Goal: Task Accomplishment & Management: Manage account settings

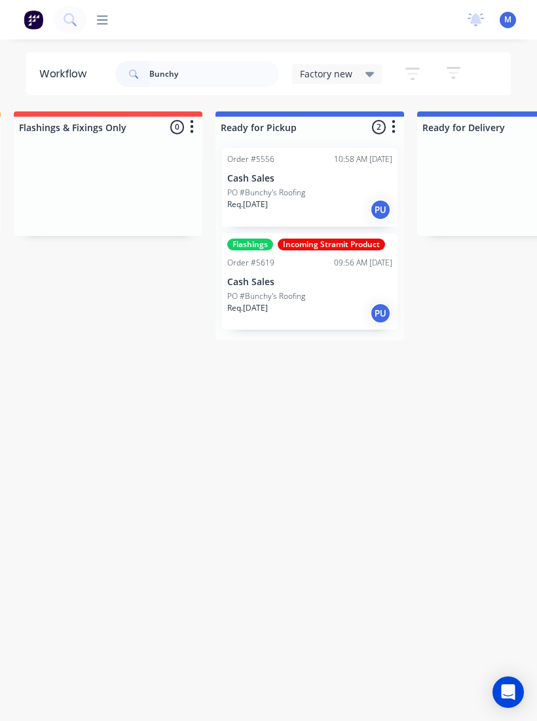
scroll to position [0, 221]
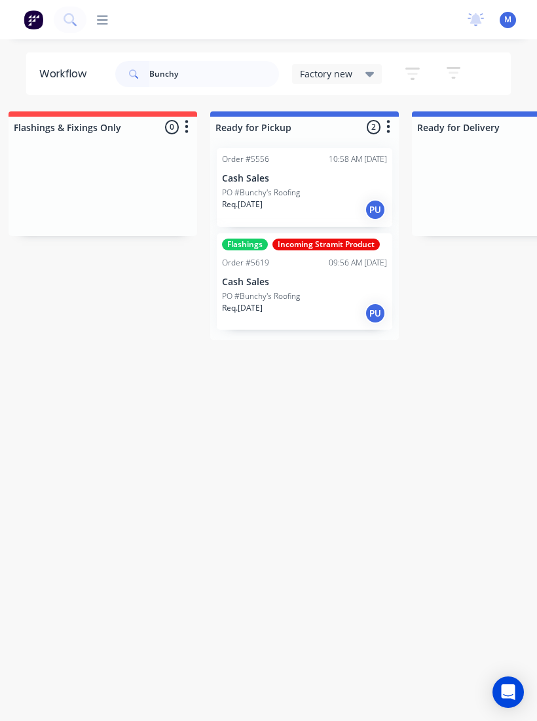
type input "Bunchy"
click at [314, 293] on div "PO #Bunchy's Roofing" at bounding box center [304, 296] width 165 height 12
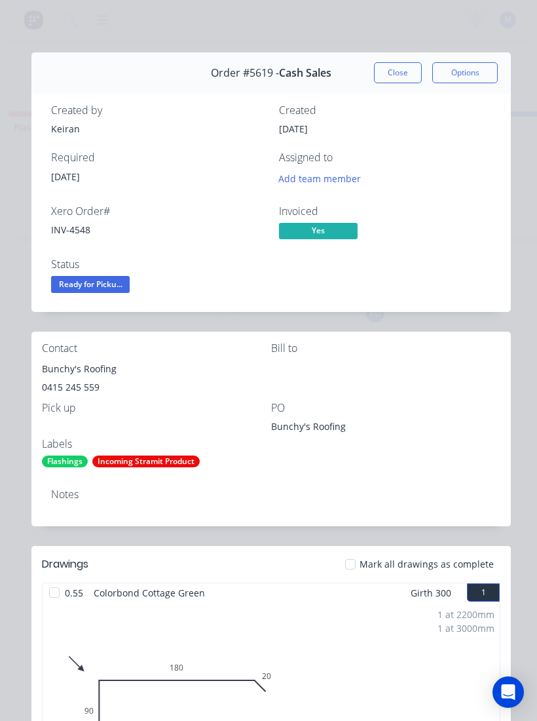
scroll to position [0, 0]
click at [400, 83] on button "Close" at bounding box center [398, 72] width 48 height 21
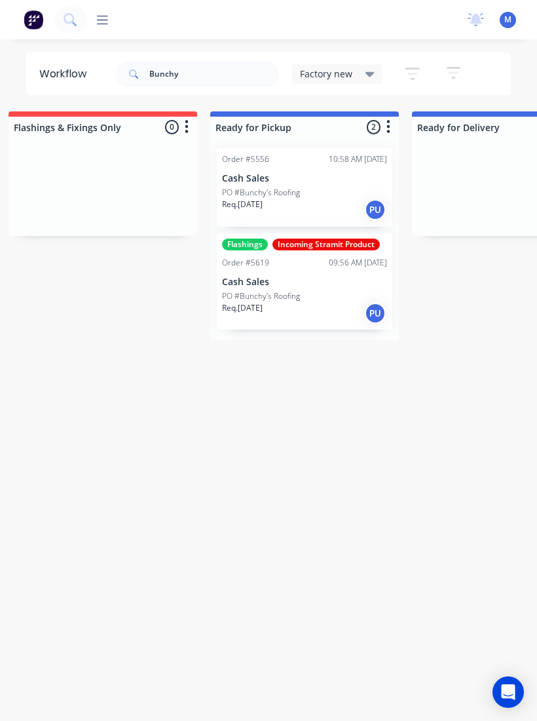
click at [318, 199] on div "Req. 28/08/25 PU" at bounding box center [304, 210] width 165 height 22
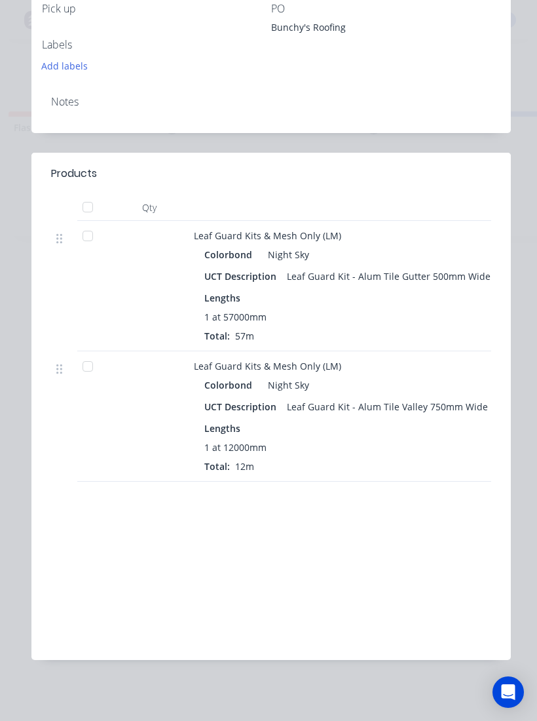
scroll to position [398, 0]
click at [93, 206] on div at bounding box center [88, 208] width 26 height 26
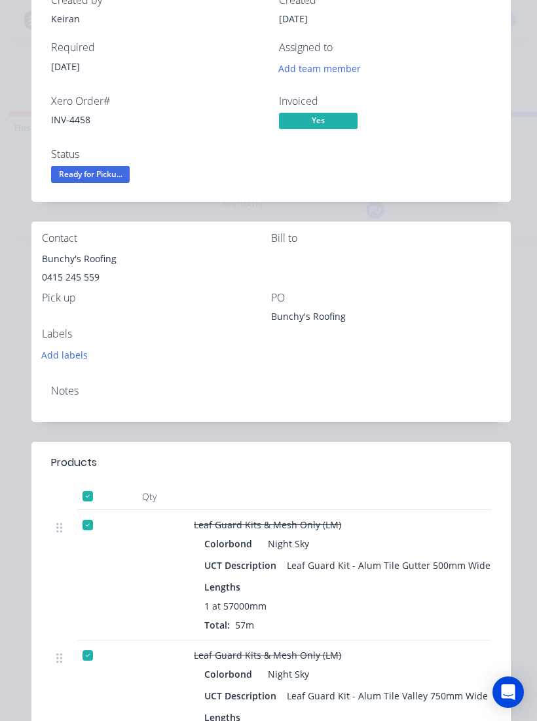
scroll to position [71, 0]
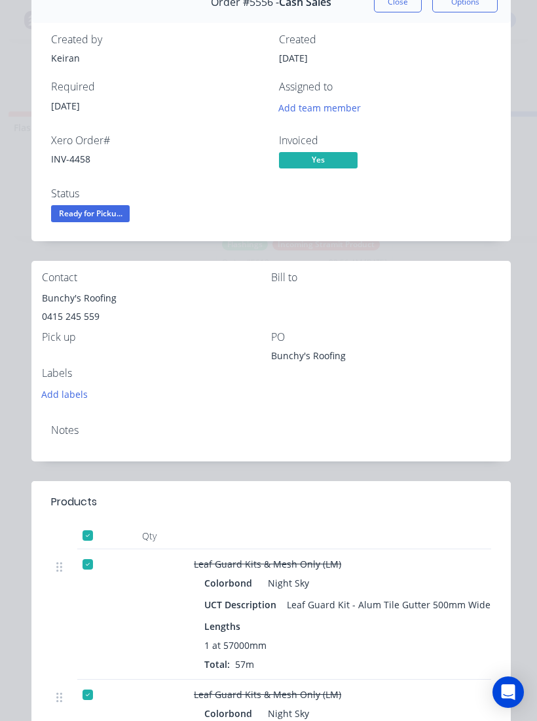
click at [101, 212] on span "Ready for Picku..." at bounding box center [90, 213] width 79 height 16
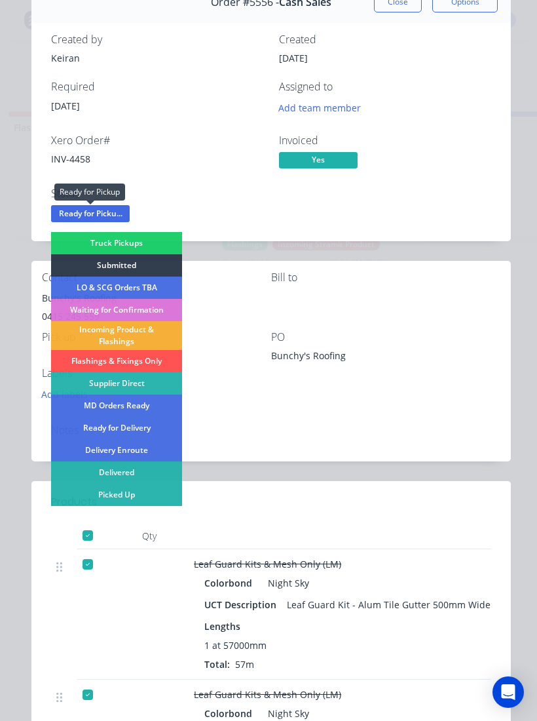
click at [138, 497] on div "Picked Up" at bounding box center [116, 495] width 131 height 22
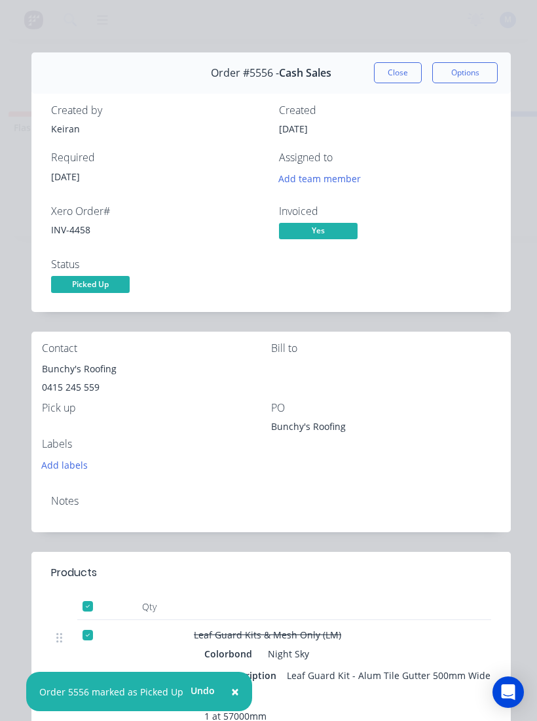
scroll to position [0, 0]
click at [401, 73] on button "Close" at bounding box center [398, 72] width 48 height 21
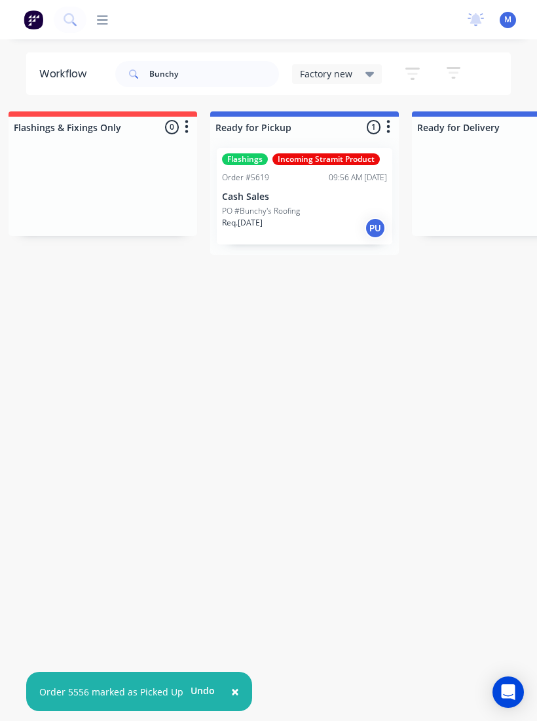
click at [300, 200] on p "Cash Sales" at bounding box center [304, 196] width 165 height 11
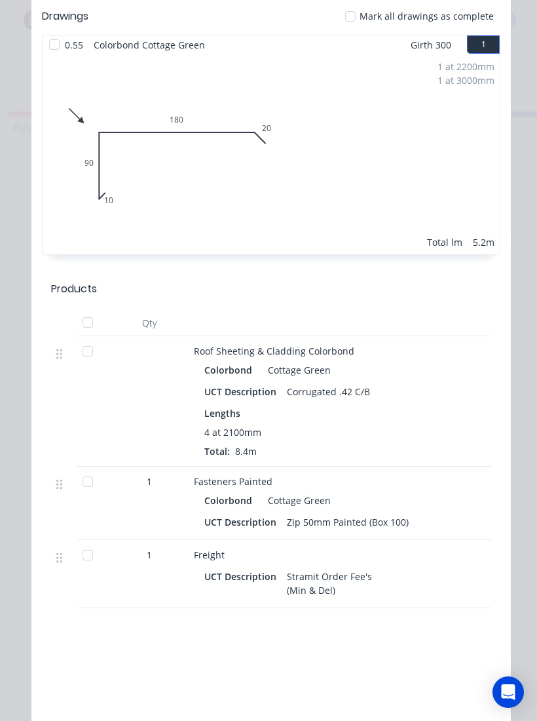
scroll to position [547, 0]
click at [85, 347] on div at bounding box center [88, 352] width 26 height 26
click at [85, 561] on div at bounding box center [88, 555] width 26 height 26
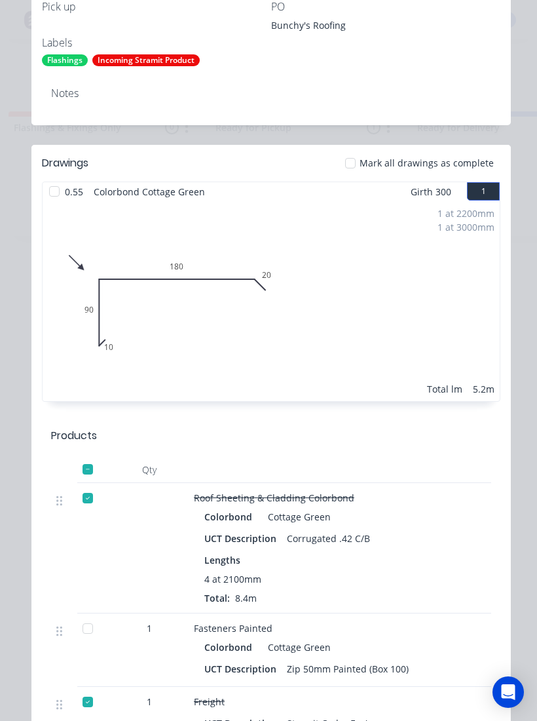
scroll to position [402, 0]
click at [60, 198] on div at bounding box center [54, 191] width 26 height 26
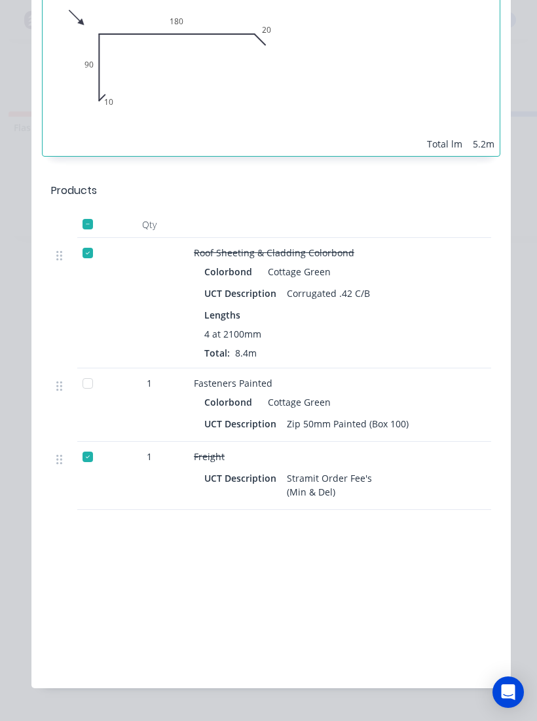
scroll to position [645, 0]
click at [82, 387] on div at bounding box center [88, 384] width 26 height 26
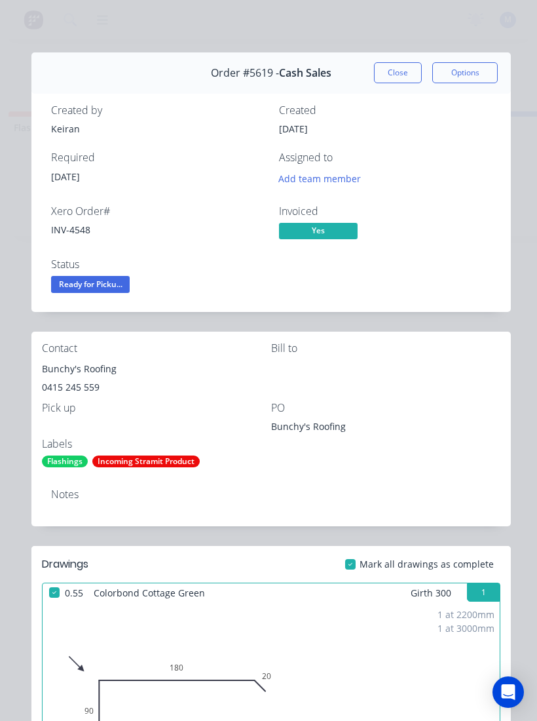
scroll to position [0, 0]
click at [73, 284] on span "Ready for Picku..." at bounding box center [90, 284] width 79 height 16
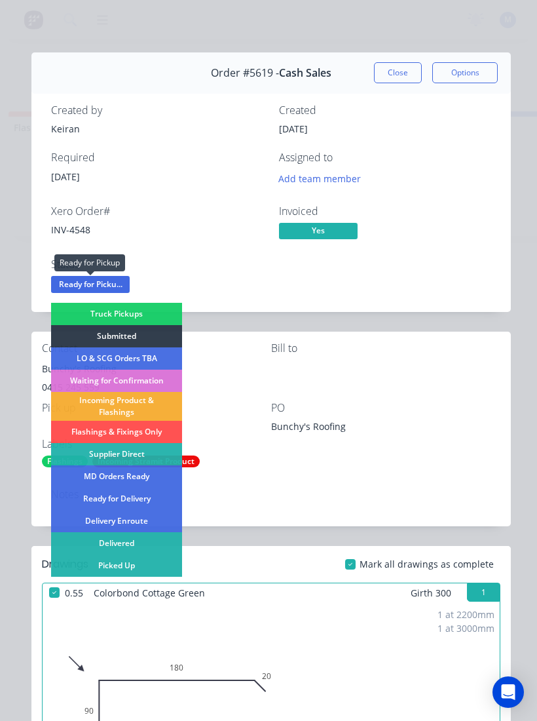
click at [94, 565] on div "Picked Up" at bounding box center [116, 565] width 131 height 22
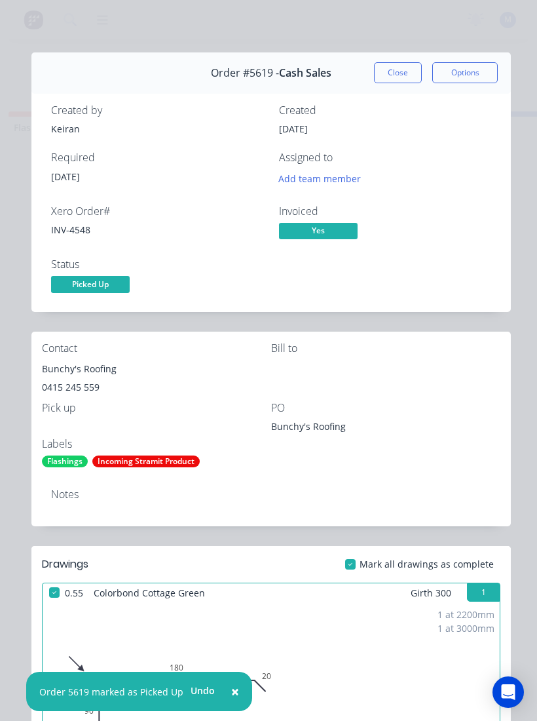
click at [384, 80] on button "Close" at bounding box center [398, 72] width 48 height 21
